Goal: Navigation & Orientation: Understand site structure

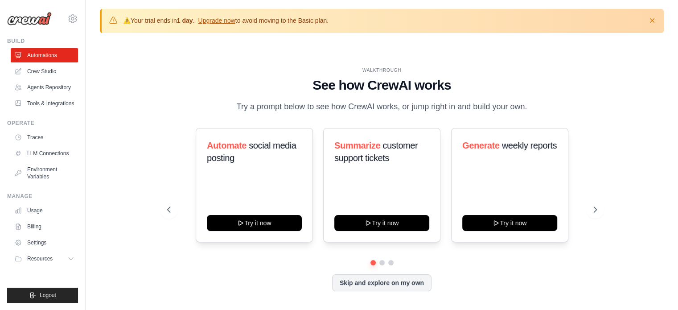
click at [144, 99] on div "WALKTHROUGH See how CrewAI works Try a prompt below to see how CrewAI works, or…" at bounding box center [382, 186] width 564 height 292
click at [43, 70] on link "Crew Studio" at bounding box center [45, 71] width 67 height 14
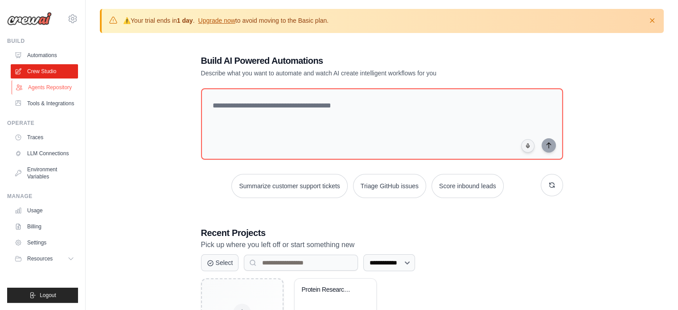
click at [41, 87] on link "Agents Repository" at bounding box center [45, 87] width 67 height 14
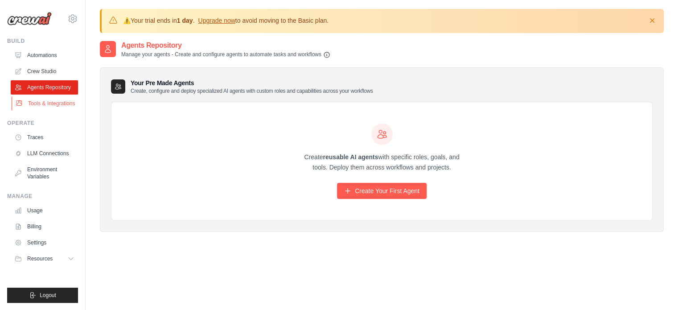
click at [44, 98] on link "Tools & Integrations" at bounding box center [45, 103] width 67 height 14
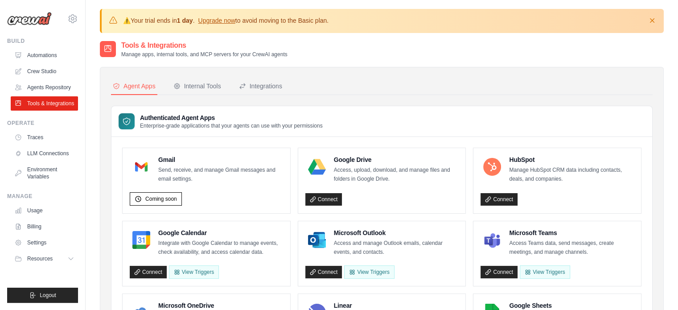
click at [48, 101] on link "Tools & Integrations" at bounding box center [44, 103] width 67 height 14
click at [49, 85] on link "Agents Repository" at bounding box center [44, 87] width 67 height 14
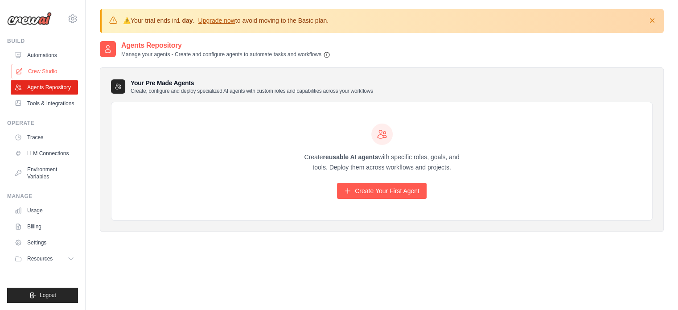
click at [41, 74] on link "Crew Studio" at bounding box center [45, 71] width 67 height 14
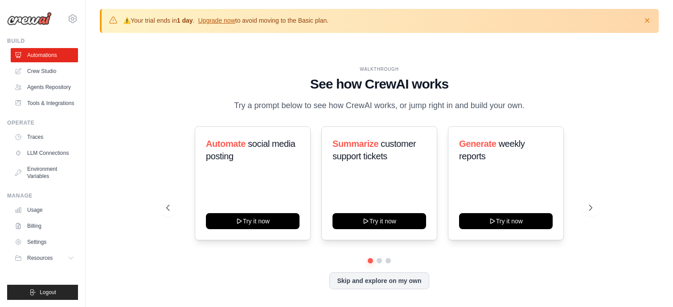
click at [381, 56] on div "WALKTHROUGH See how CrewAI works Try a prompt below to see how CrewAI works, or…" at bounding box center [379, 185] width 559 height 290
